Goal: Navigation & Orientation: Find specific page/section

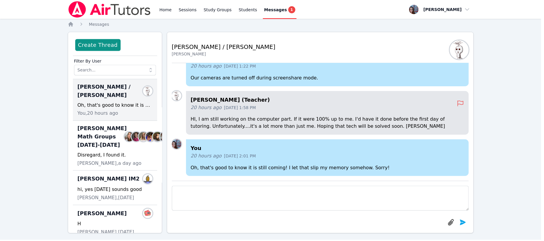
click at [71, 24] on icon "Breadcrumb" at bounding box center [71, 24] width 5 height 5
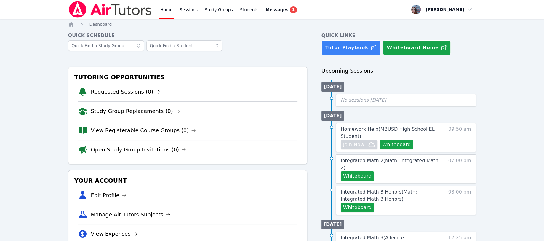
drag, startPoint x: 389, startPoint y: 143, endPoint x: 307, endPoint y: 80, distance: 103.2
